Goal: Navigation & Orientation: Find specific page/section

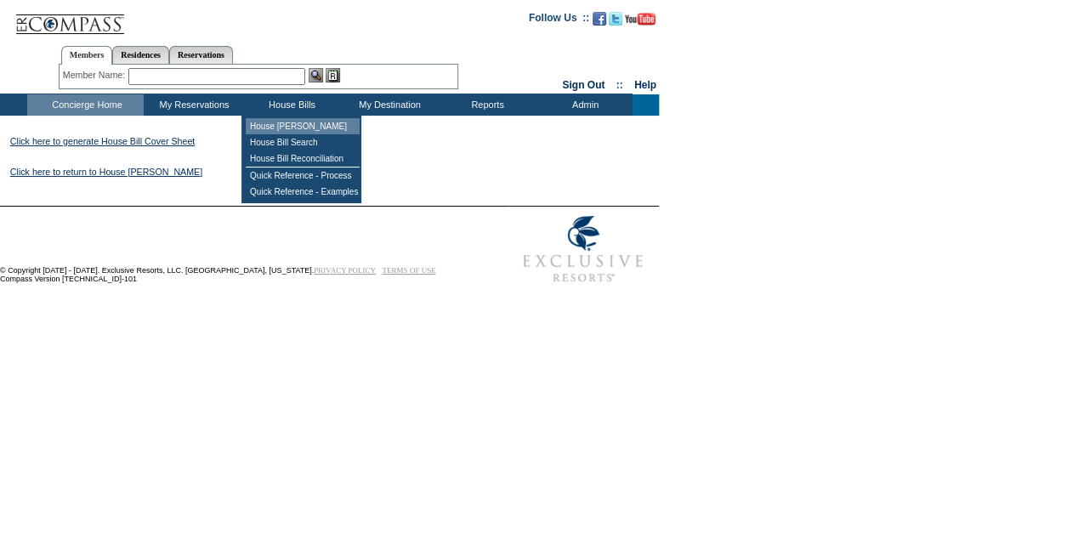
click at [296, 131] on td "House [PERSON_NAME]" at bounding box center [303, 126] width 114 height 16
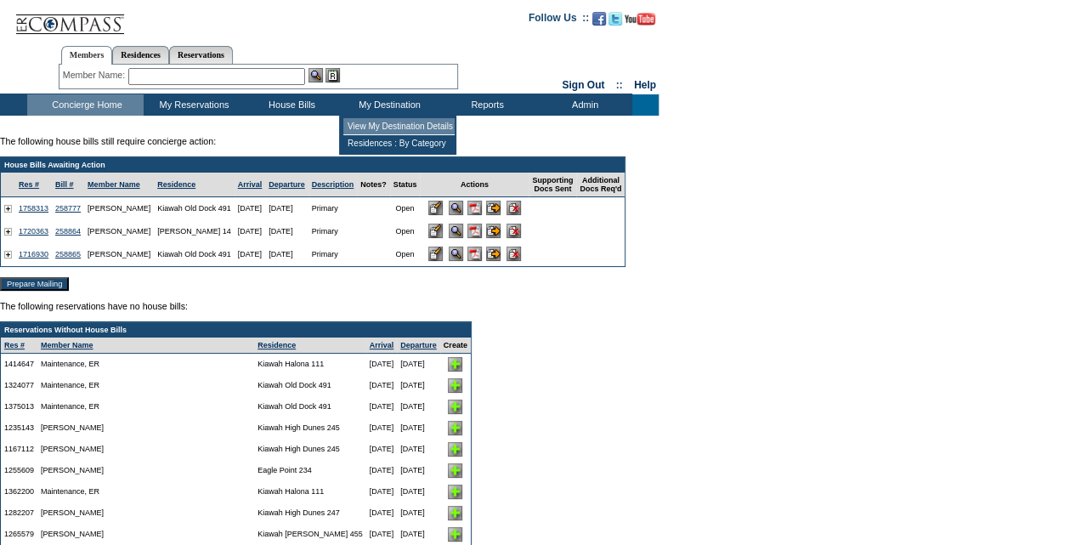
click at [394, 126] on td "View My Destination Details" at bounding box center [398, 126] width 111 height 17
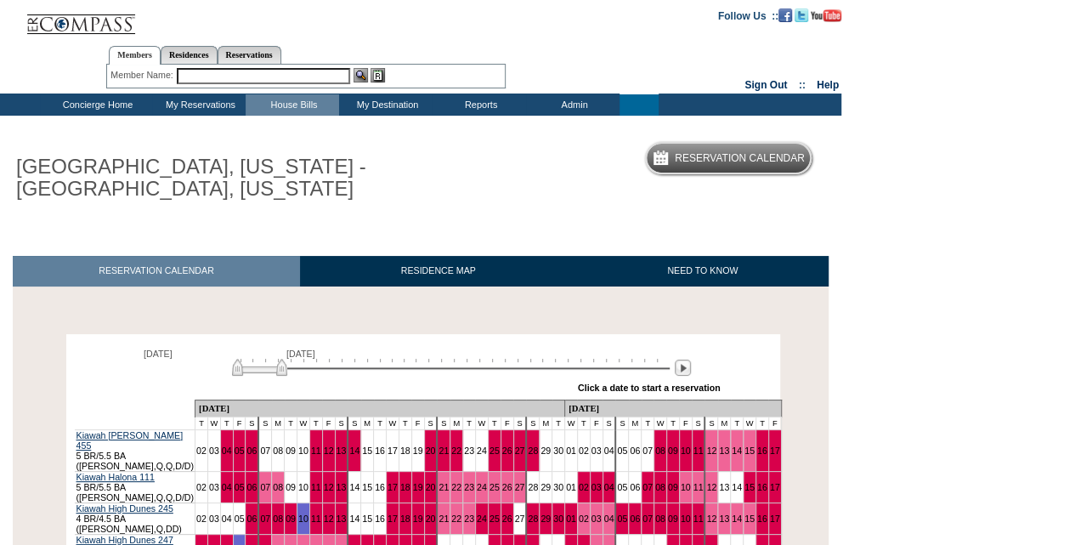
click at [87, 104] on td "Concierge Home" at bounding box center [96, 104] width 112 height 21
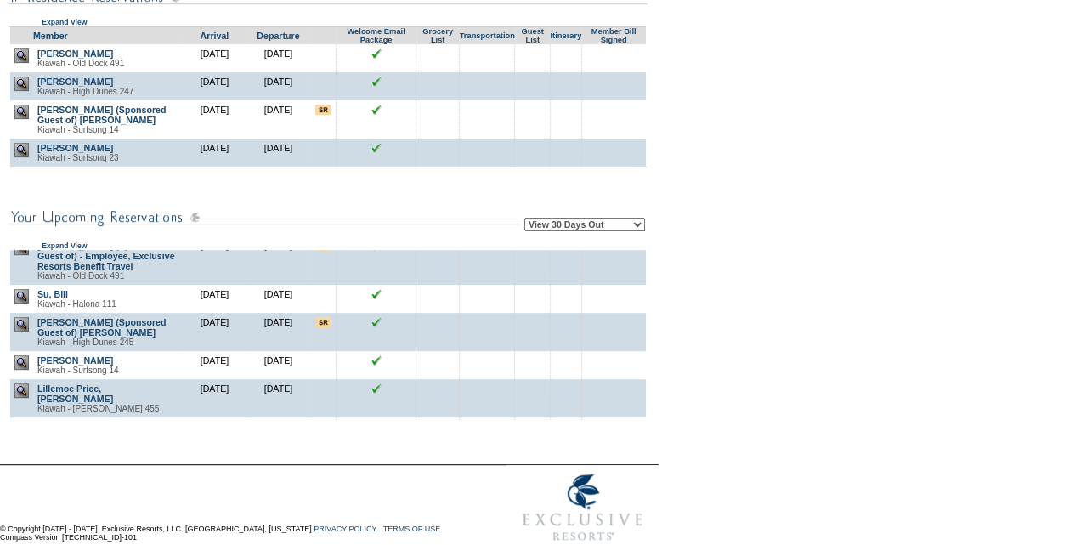
scroll to position [680, 0]
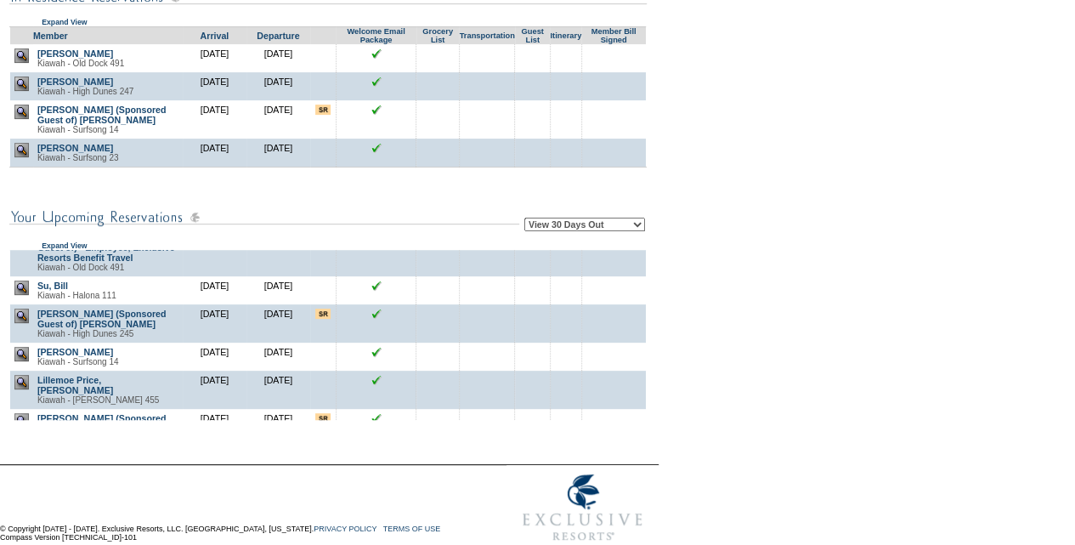
click at [639, 371] on td at bounding box center [614, 357] width 65 height 28
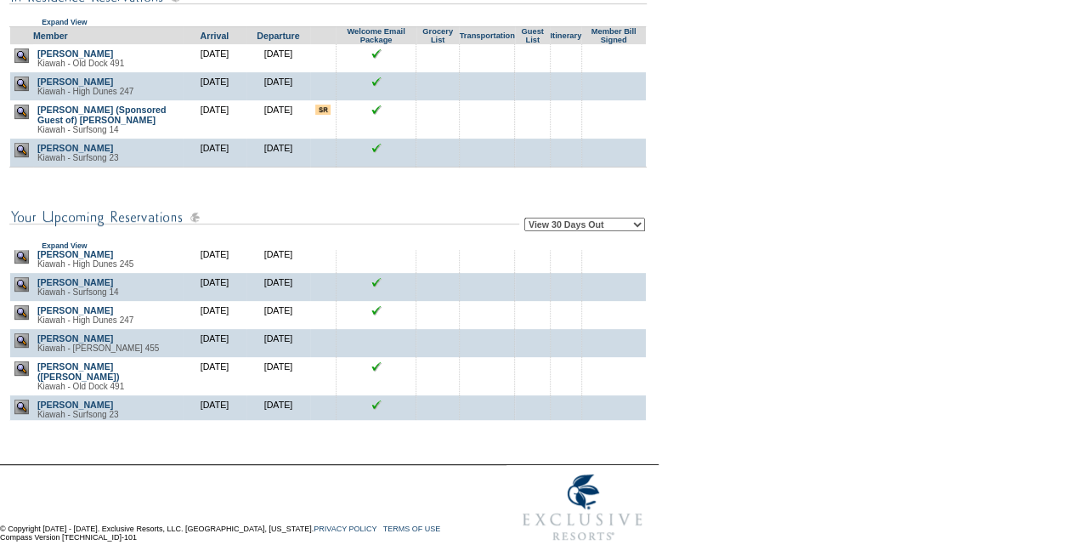
scroll to position [0, 0]
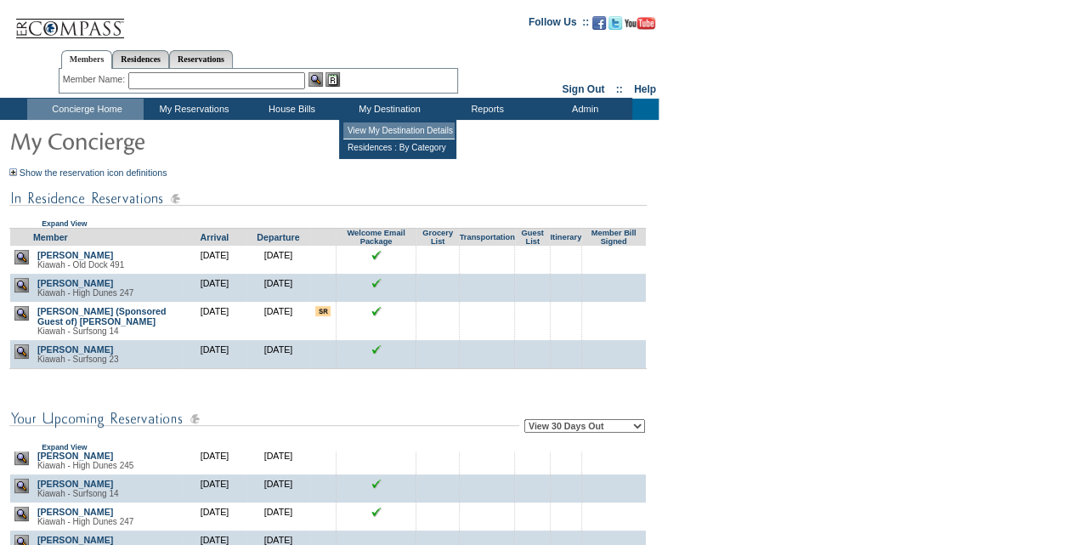
click at [401, 123] on td "View My Destination Details" at bounding box center [398, 130] width 111 height 17
